Goal: Information Seeking & Learning: Learn about a topic

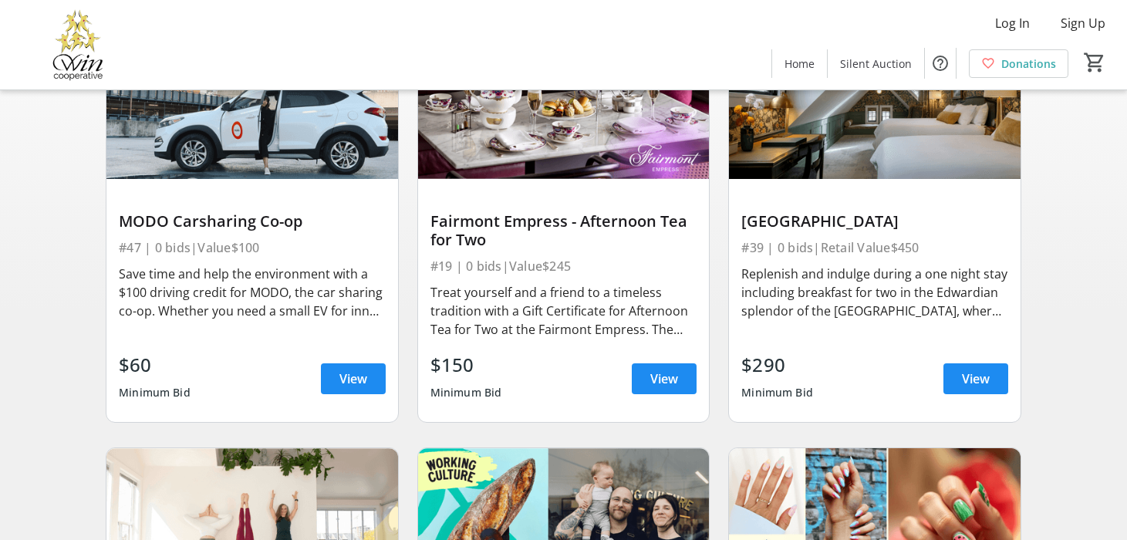
scroll to position [212, 0]
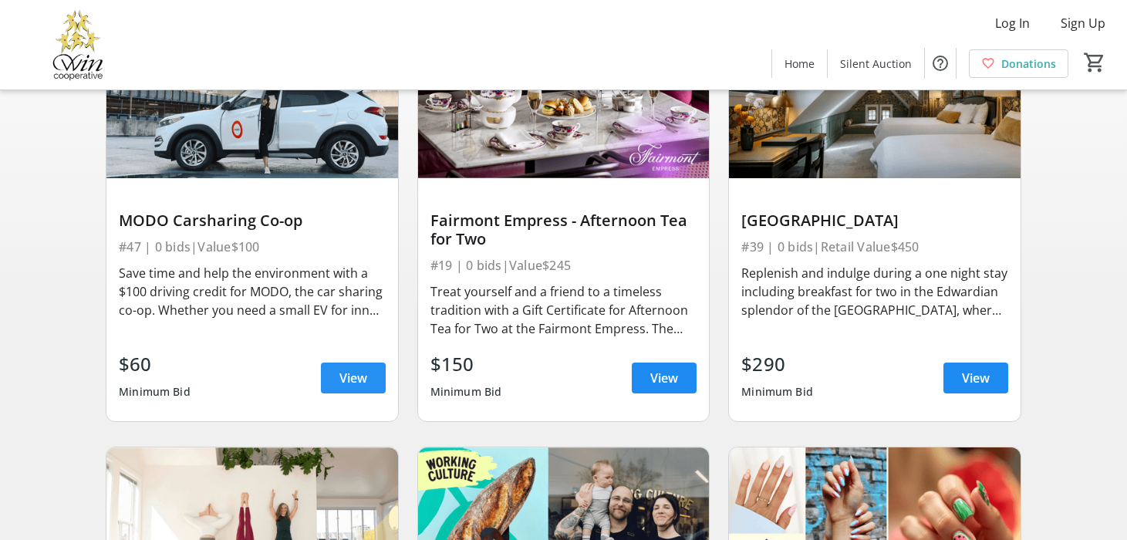
click at [364, 387] on span "View" at bounding box center [353, 378] width 28 height 19
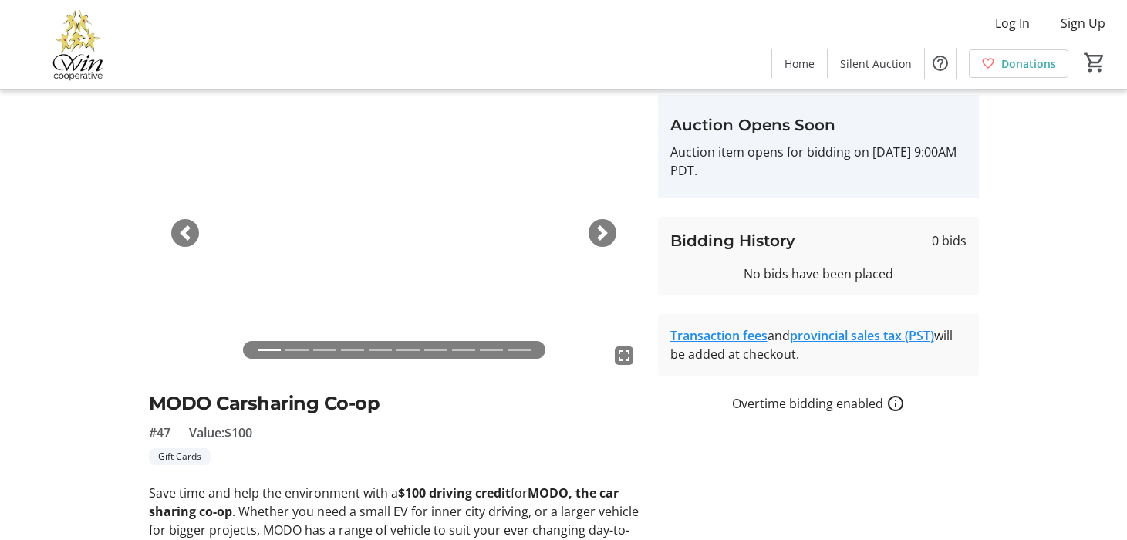
scroll to position [52, 0]
click at [734, 343] on link "Transaction fees" at bounding box center [718, 334] width 97 height 17
click at [893, 343] on link "provincial sales tax (PST)" at bounding box center [862, 334] width 144 height 17
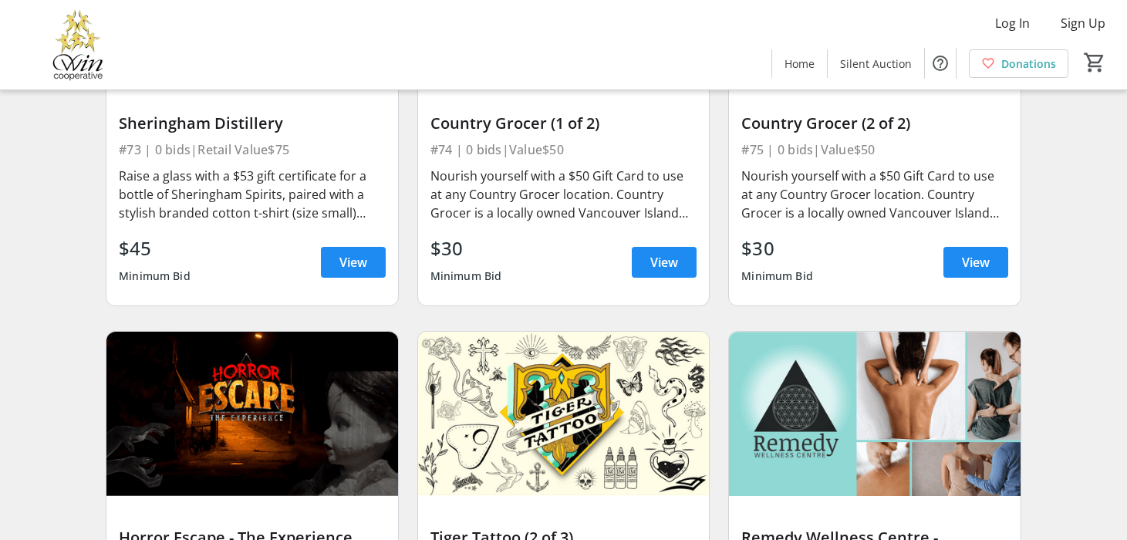
scroll to position [11140, 0]
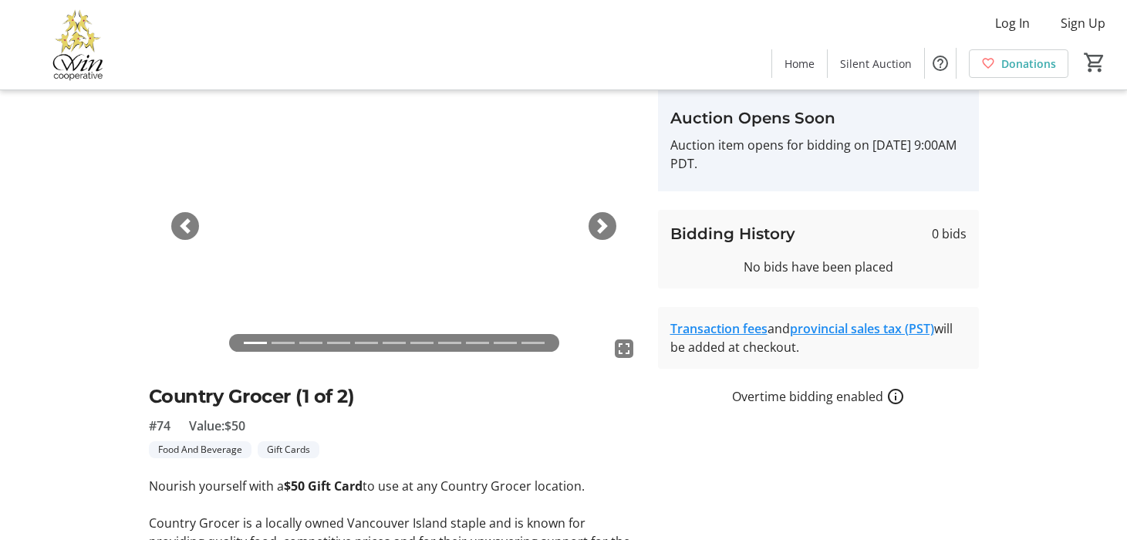
scroll to position [46, 0]
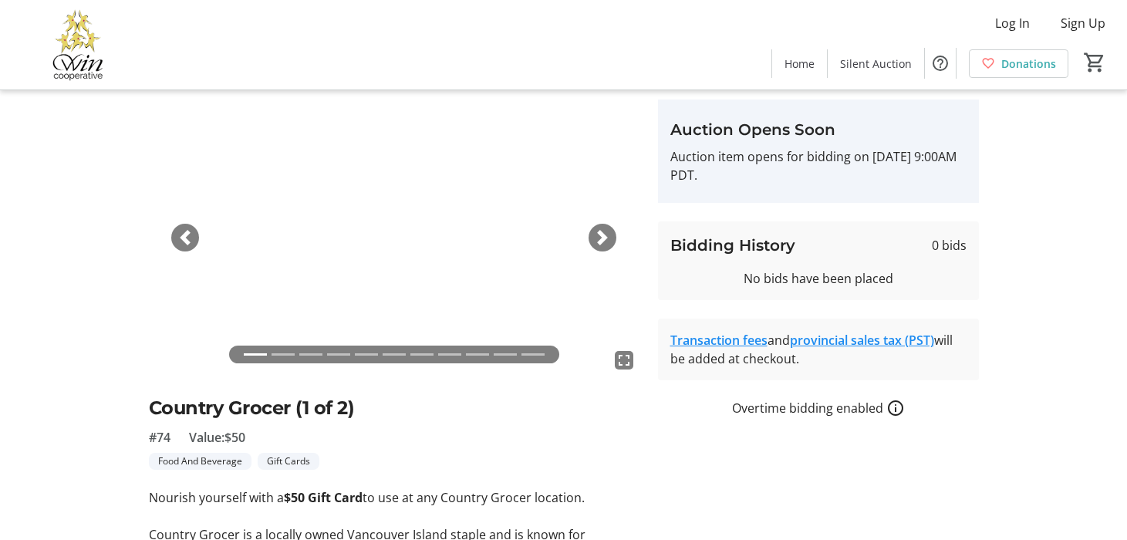
click at [740, 288] on div "No bids have been placed" at bounding box center [818, 278] width 296 height 19
copy div "No bids have been placed Transaction fees and provincial sales tax (PST) will b…"
click at [739, 349] on link "Transaction fees" at bounding box center [718, 340] width 97 height 17
click at [903, 349] on link "provincial sales tax (PST)" at bounding box center [862, 340] width 144 height 17
